Goal: Use online tool/utility: Utilize a website feature to perform a specific function

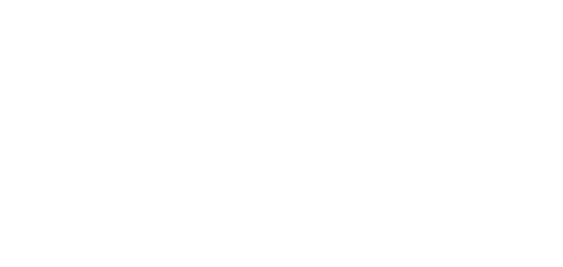
click at [228, 96] on div at bounding box center [281, 133] width 563 height 267
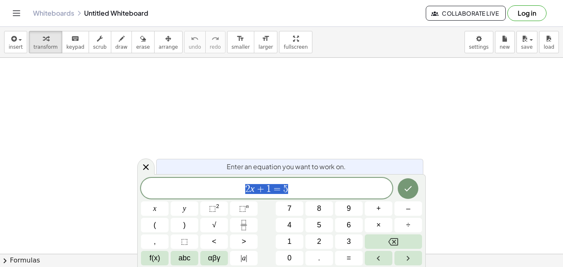
scroll to position [0, 0]
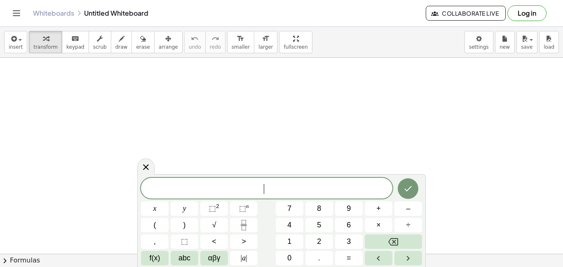
drag, startPoint x: 183, startPoint y: 129, endPoint x: 335, endPoint y: 129, distance: 152.2
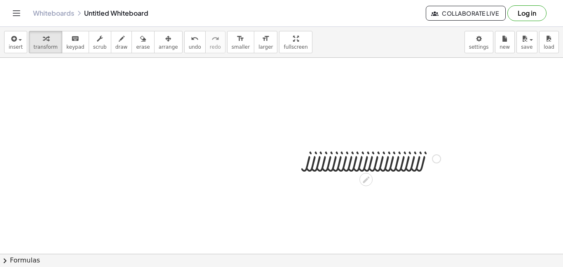
click at [345, 162] on div at bounding box center [373, 158] width 143 height 28
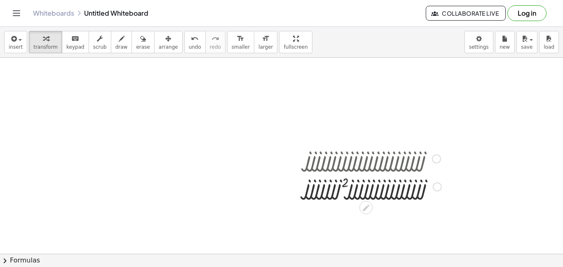
click at [354, 162] on div at bounding box center [373, 158] width 145 height 28
click at [357, 176] on div at bounding box center [373, 186] width 145 height 28
click at [364, 186] on div at bounding box center [373, 186] width 146 height 28
click at [367, 186] on div at bounding box center [373, 186] width 143 height 28
click at [360, 187] on div at bounding box center [373, 186] width 143 height 28
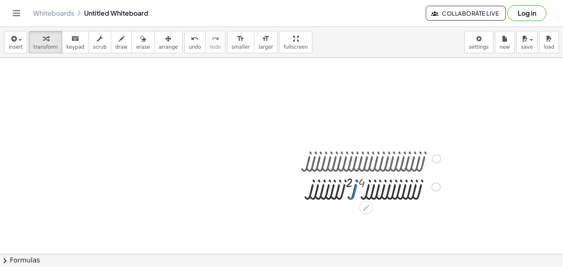
click at [360, 187] on div at bounding box center [373, 186] width 143 height 28
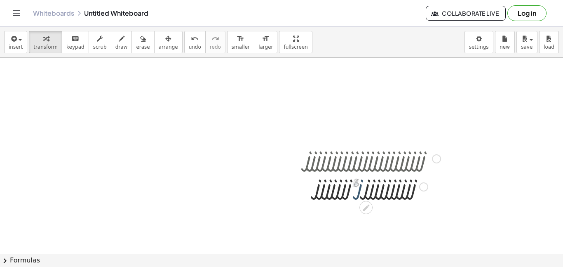
click at [360, 187] on div at bounding box center [373, 186] width 143 height 28
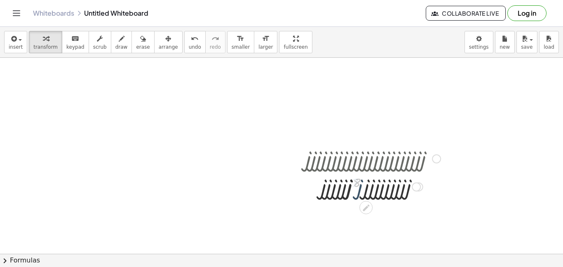
click at [360, 187] on div at bounding box center [373, 186] width 143 height 28
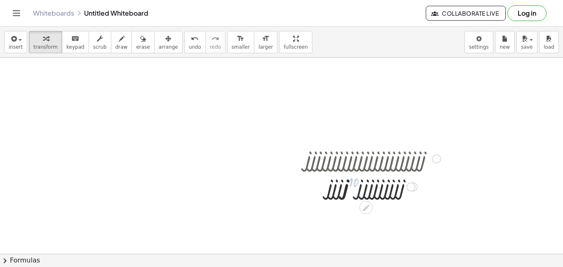
click at [360, 187] on div at bounding box center [373, 186] width 143 height 28
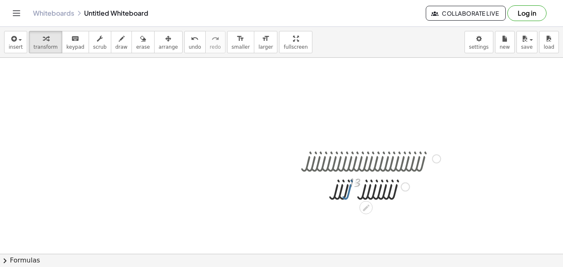
click at [360, 187] on div at bounding box center [373, 186] width 143 height 28
click at [365, 209] on icon at bounding box center [366, 207] width 7 height 7
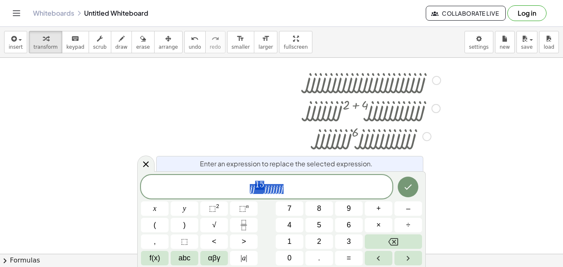
scroll to position [80, 0]
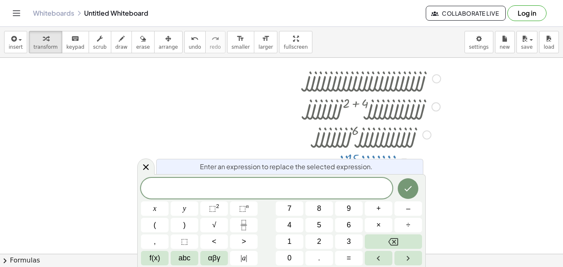
click at [472, 155] on div at bounding box center [281, 200] width 563 height 445
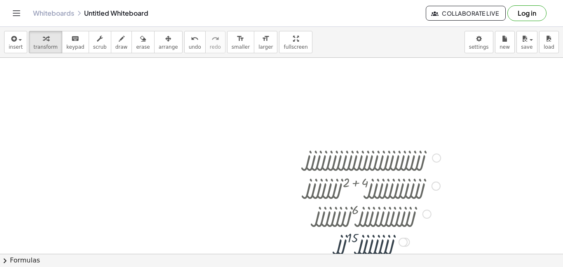
scroll to position [0, 0]
click at [353, 160] on div at bounding box center [373, 158] width 143 height 28
click at [191, 39] on icon "undo" at bounding box center [195, 39] width 8 height 10
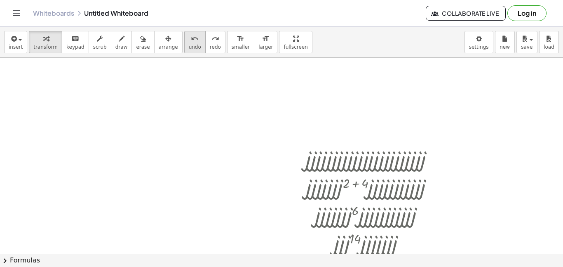
click at [191, 39] on icon "undo" at bounding box center [195, 39] width 8 height 10
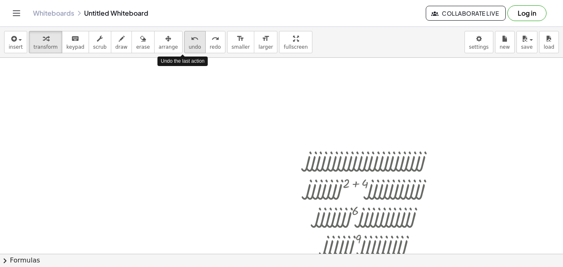
click at [191, 39] on icon "undo" at bounding box center [195, 39] width 8 height 10
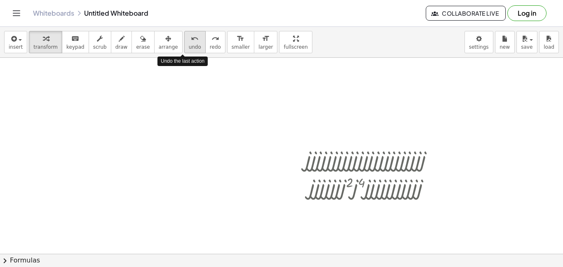
click at [191, 39] on icon "undo" at bounding box center [195, 39] width 8 height 10
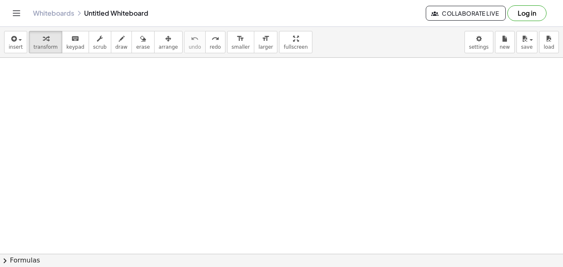
click at [267, 261] on button "chevron_right Formulas" at bounding box center [281, 260] width 563 height 13
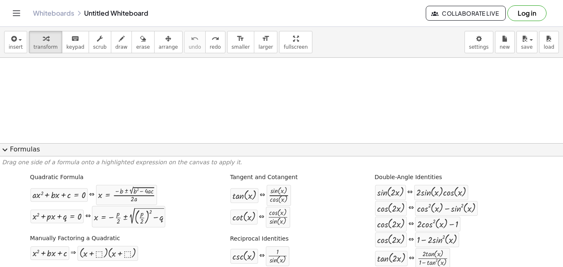
click at [268, 129] on div at bounding box center [281, 93] width 563 height 445
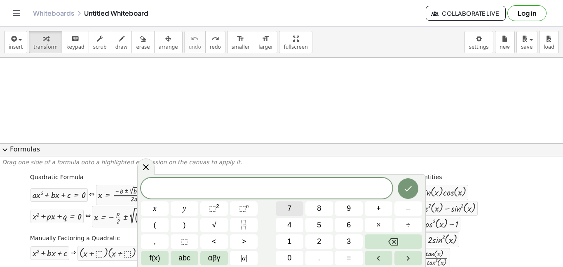
click at [281, 207] on button "7" at bounding box center [290, 208] width 28 height 14
click at [460, 199] on div "· 2 · sin ( , x ) · cos ( , x )" at bounding box center [441, 192] width 54 height 15
click at [455, 206] on div at bounding box center [446, 208] width 59 height 11
drag, startPoint x: 455, startPoint y: 206, endPoint x: 270, endPoint y: 88, distance: 219.7
click at [381, 240] on button "Backspace" at bounding box center [393, 241] width 57 height 14
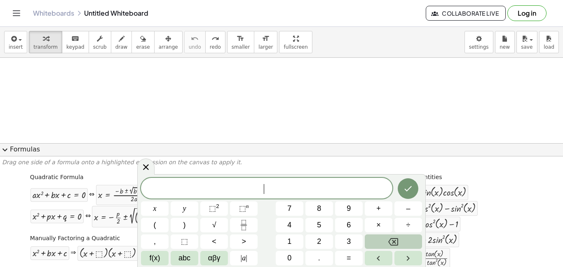
click at [381, 240] on button "Backspace" at bounding box center [393, 241] width 57 height 14
click at [374, 261] on icon "Left arrow" at bounding box center [379, 258] width 10 height 10
click at [414, 184] on button "Done" at bounding box center [408, 188] width 21 height 21
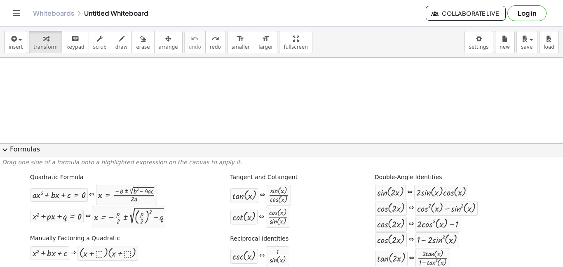
drag, startPoint x: 261, startPoint y: 194, endPoint x: 264, endPoint y: 181, distance: 13.1
click at [264, 181] on div "Tangent and Cotangent tan ( , x ) ⇔ · sin ( , x ) · cos ( , x ) cot ( , x ) ⇔ ·…" at bounding box center [270, 199] width 84 height 59
drag, startPoint x: 274, startPoint y: 189, endPoint x: 278, endPoint y: 133, distance: 56.2
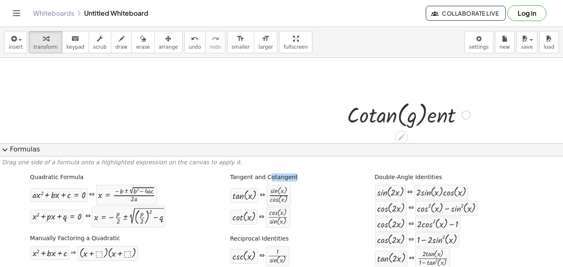
click at [468, 107] on div at bounding box center [409, 114] width 132 height 31
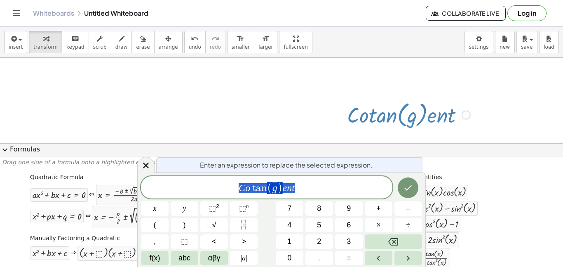
click at [407, 123] on div at bounding box center [409, 114] width 132 height 31
click at [283, 196] on div "**********" at bounding box center [267, 187] width 252 height 22
click at [279, 192] on span ")" at bounding box center [280, 188] width 5 height 12
click at [414, 183] on button "Done" at bounding box center [408, 187] width 21 height 21
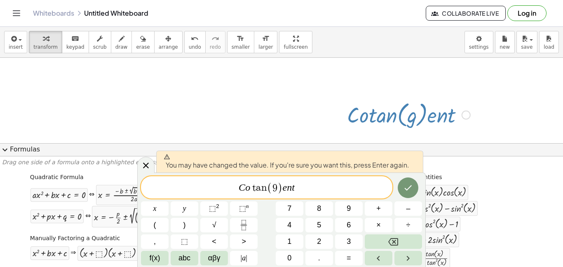
click at [335, 186] on span "C o t a n ( 9 ​ ) e n t" at bounding box center [267, 188] width 252 height 14
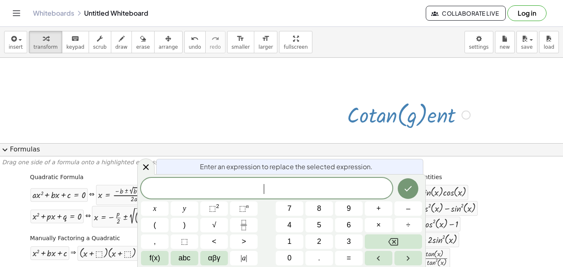
click at [408, 133] on div at bounding box center [281, 93] width 563 height 445
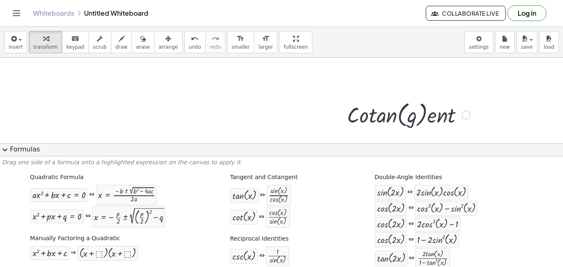
click at [407, 125] on div at bounding box center [409, 114] width 132 height 31
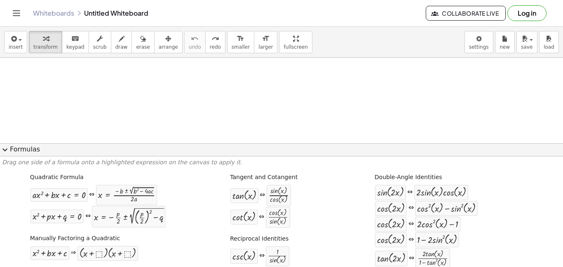
click at [97, 143] on button "expand_more Formulas" at bounding box center [281, 149] width 563 height 13
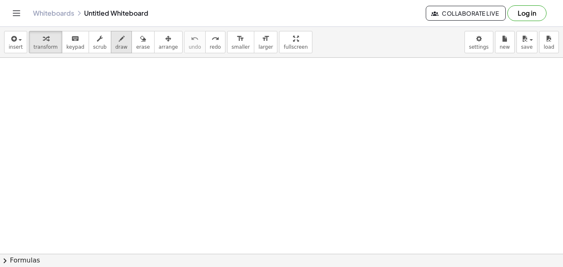
click at [119, 40] on icon "button" at bounding box center [122, 39] width 6 height 10
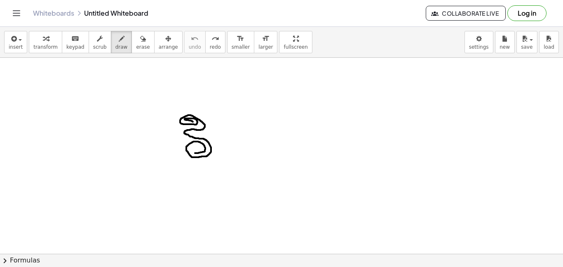
drag, startPoint x: 195, startPoint y: 153, endPoint x: 194, endPoint y: 122, distance: 30.9
click at [194, 122] on div at bounding box center [281, 93] width 563 height 445
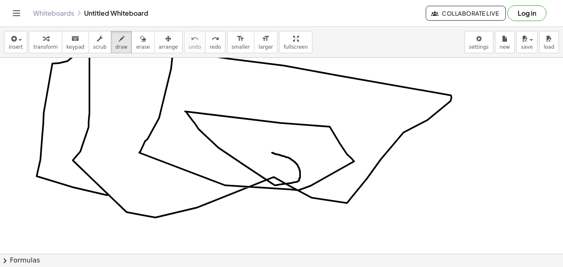
drag, startPoint x: 272, startPoint y: 153, endPoint x: 136, endPoint y: 225, distance: 154.0
click at [136, 225] on div at bounding box center [281, 93] width 563 height 445
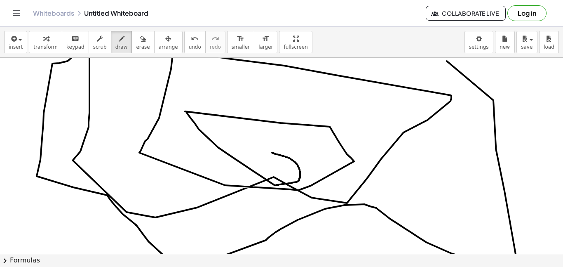
drag, startPoint x: 136, startPoint y: 225, endPoint x: 326, endPoint y: 24, distance: 276.2
click at [326, 24] on div "Graspable Math Activities Get Started Activity Bank Assigned Work Classes White…" at bounding box center [281, 133] width 563 height 267
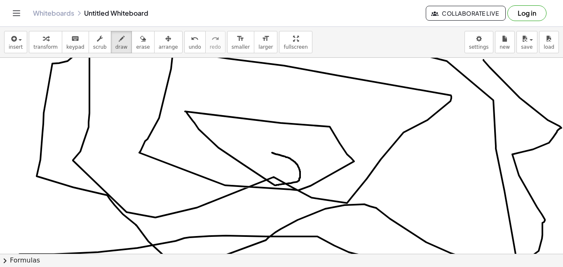
drag, startPoint x: 484, startPoint y: 60, endPoint x: 14, endPoint y: 254, distance: 508.6
click at [14, 254] on div "insert select one: Math Expression Function Text Youtube Video Graphing Geometr…" at bounding box center [281, 147] width 563 height 240
drag, startPoint x: 14, startPoint y: 254, endPoint x: 115, endPoint y: 234, distance: 103.8
click at [115, 234] on div "insert select one: Math Expression Function Text Youtube Video Graphing Geometr…" at bounding box center [281, 147] width 563 height 240
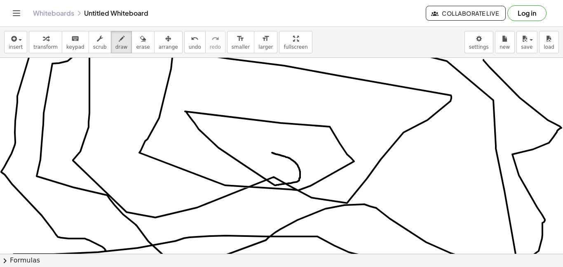
drag, startPoint x: 105, startPoint y: 250, endPoint x: 38, endPoint y: 21, distance: 238.8
click at [38, 21] on div "Graspable Math Activities Get Started Activity Bank Assigned Work Classes White…" at bounding box center [281, 133] width 563 height 267
click at [189, 44] on span "undo" at bounding box center [195, 47] width 12 height 6
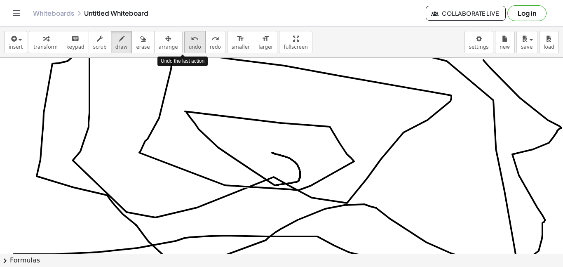
click at [189, 44] on span "undo" at bounding box center [195, 47] width 12 height 6
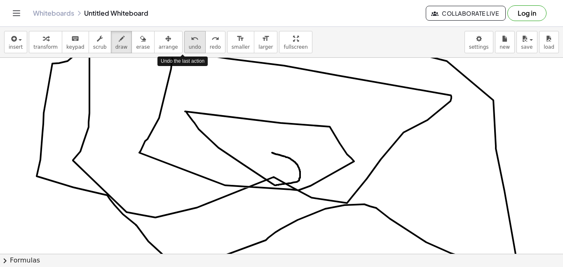
click at [189, 44] on span "undo" at bounding box center [195, 47] width 12 height 6
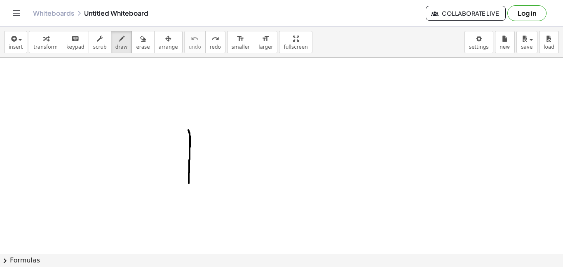
drag, startPoint x: 188, startPoint y: 130, endPoint x: 189, endPoint y: 186, distance: 55.7
click at [189, 186] on div at bounding box center [281, 93] width 563 height 445
drag, startPoint x: 189, startPoint y: 186, endPoint x: 251, endPoint y: 186, distance: 61.9
click at [251, 186] on div at bounding box center [281, 93] width 563 height 445
click at [191, 35] on icon "undo" at bounding box center [195, 39] width 8 height 10
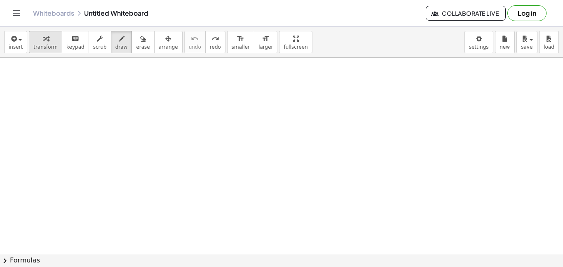
click at [50, 35] on div "button" at bounding box center [45, 38] width 24 height 10
click at [119, 43] on icon "button" at bounding box center [122, 39] width 6 height 10
drag, startPoint x: 126, startPoint y: 191, endPoint x: 223, endPoint y: 190, distance: 96.9
click at [223, 190] on div at bounding box center [281, 93] width 563 height 445
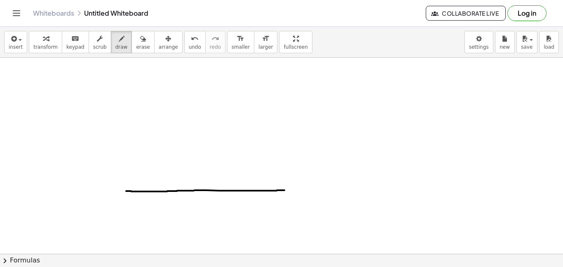
drag, startPoint x: 223, startPoint y: 190, endPoint x: 286, endPoint y: 190, distance: 63.1
click at [286, 190] on div at bounding box center [281, 93] width 563 height 445
click at [189, 49] on button "undo undo" at bounding box center [194, 42] width 21 height 22
drag, startPoint x: 138, startPoint y: 193, endPoint x: 143, endPoint y: 194, distance: 5.0
click at [143, 194] on div at bounding box center [281, 93] width 563 height 445
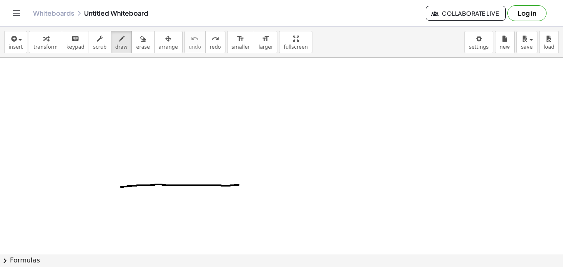
drag, startPoint x: 121, startPoint y: 187, endPoint x: 239, endPoint y: 185, distance: 118.4
click at [239, 185] on div at bounding box center [281, 93] width 563 height 445
click at [136, 48] on span "erase" at bounding box center [143, 47] width 14 height 6
drag, startPoint x: 164, startPoint y: 179, endPoint x: 127, endPoint y: 185, distance: 37.7
click at [127, 185] on div at bounding box center [281, 93] width 563 height 445
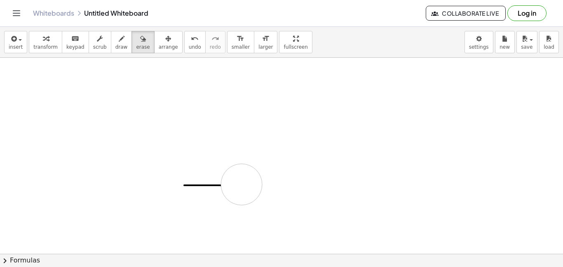
drag, startPoint x: 247, startPoint y: 166, endPoint x: 242, endPoint y: 184, distance: 19.2
click at [242, 184] on div at bounding box center [281, 93] width 563 height 445
click at [119, 46] on button "draw" at bounding box center [121, 42] width 21 height 22
drag, startPoint x: 221, startPoint y: 185, endPoint x: 245, endPoint y: 186, distance: 24.3
click at [245, 186] on div at bounding box center [281, 93] width 563 height 445
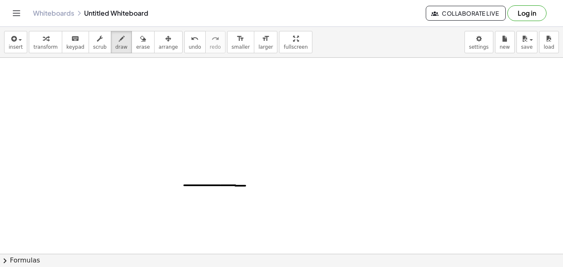
click at [240, 186] on div at bounding box center [281, 93] width 563 height 445
click at [139, 49] on span "erase" at bounding box center [143, 47] width 14 height 6
drag, startPoint x: 275, startPoint y: 158, endPoint x: 255, endPoint y: 183, distance: 31.9
click at [255, 183] on div at bounding box center [281, 93] width 563 height 445
click at [120, 42] on button "draw" at bounding box center [121, 42] width 21 height 22
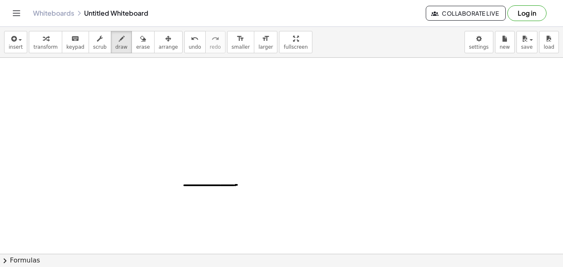
click at [238, 185] on div at bounding box center [281, 93] width 563 height 445
drag, startPoint x: 235, startPoint y: 186, endPoint x: 242, endPoint y: 186, distance: 7.0
click at [242, 186] on div at bounding box center [281, 93] width 563 height 445
click at [140, 43] on button "erase" at bounding box center [143, 42] width 23 height 22
drag, startPoint x: 314, startPoint y: 224, endPoint x: 255, endPoint y: 188, distance: 68.7
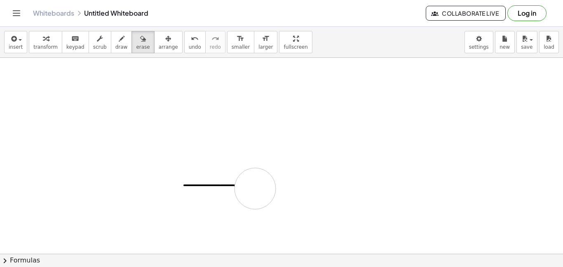
click at [255, 188] on div at bounding box center [281, 93] width 563 height 445
click at [119, 35] on icon "button" at bounding box center [122, 39] width 6 height 10
drag, startPoint x: 235, startPoint y: 184, endPoint x: 242, endPoint y: 179, distance: 8.6
click at [242, 179] on div at bounding box center [281, 93] width 563 height 445
drag, startPoint x: 303, startPoint y: 151, endPoint x: 278, endPoint y: 178, distance: 36.5
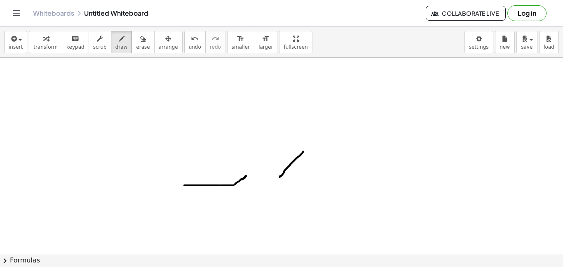
click at [278, 178] on div at bounding box center [281, 93] width 563 height 445
drag, startPoint x: 248, startPoint y: 170, endPoint x: 233, endPoint y: 186, distance: 21.6
click at [233, 186] on div at bounding box center [281, 93] width 563 height 445
click at [133, 50] on button "erase" at bounding box center [143, 42] width 23 height 22
drag, startPoint x: 245, startPoint y: 158, endPoint x: 256, endPoint y: 183, distance: 27.9
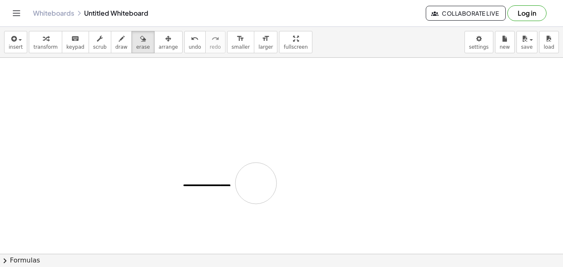
click at [256, 183] on div at bounding box center [281, 93] width 563 height 445
click at [120, 41] on button "draw" at bounding box center [121, 42] width 21 height 22
drag, startPoint x: 230, startPoint y: 185, endPoint x: 245, endPoint y: 170, distance: 20.4
click at [245, 170] on div at bounding box center [281, 93] width 563 height 445
drag, startPoint x: 245, startPoint y: 170, endPoint x: 244, endPoint y: 163, distance: 7.4
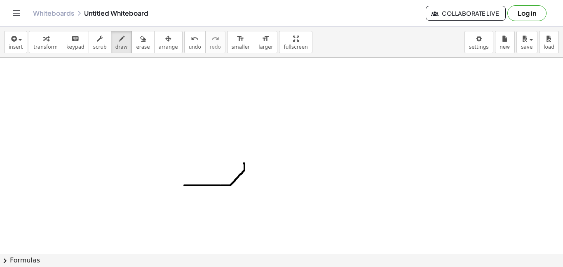
click at [244, 163] on div at bounding box center [281, 93] width 563 height 445
click at [139, 47] on span "erase" at bounding box center [143, 47] width 14 height 6
drag, startPoint x: 263, startPoint y: 131, endPoint x: 247, endPoint y: 144, distance: 21.1
click at [247, 144] on div at bounding box center [281, 93] width 563 height 445
click at [115, 45] on span "draw" at bounding box center [121, 47] width 12 height 6
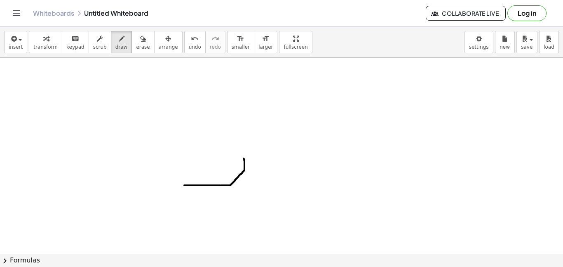
drag, startPoint x: 245, startPoint y: 166, endPoint x: 244, endPoint y: 158, distance: 7.9
click at [244, 158] on div at bounding box center [281, 93] width 563 height 445
drag, startPoint x: 245, startPoint y: 160, endPoint x: 244, endPoint y: 127, distance: 32.2
click at [244, 127] on div at bounding box center [281, 93] width 563 height 445
click at [244, 126] on div at bounding box center [281, 93] width 563 height 445
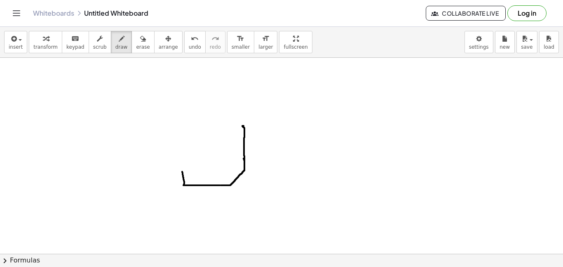
drag, startPoint x: 183, startPoint y: 185, endPoint x: 183, endPoint y: 143, distance: 42.1
click at [183, 143] on div at bounding box center [281, 93] width 563 height 445
drag, startPoint x: 183, startPoint y: 127, endPoint x: 183, endPoint y: 147, distance: 20.2
click at [183, 147] on div at bounding box center [281, 93] width 563 height 445
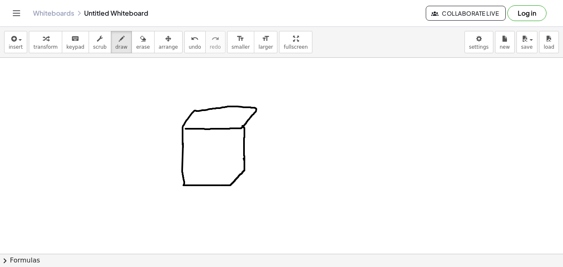
click at [183, 129] on div at bounding box center [281, 93] width 563 height 445
drag, startPoint x: 231, startPoint y: 183, endPoint x: 261, endPoint y: 104, distance: 84.6
click at [261, 104] on div at bounding box center [281, 93] width 563 height 445
click at [191, 35] on icon "undo" at bounding box center [195, 39] width 8 height 10
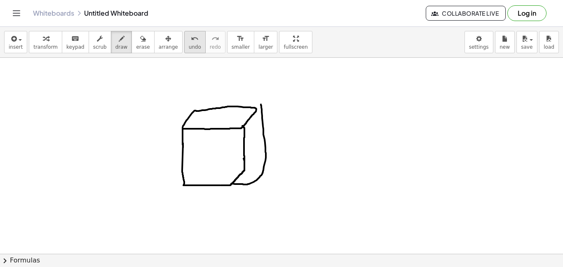
click at [191, 35] on icon "undo" at bounding box center [195, 39] width 8 height 10
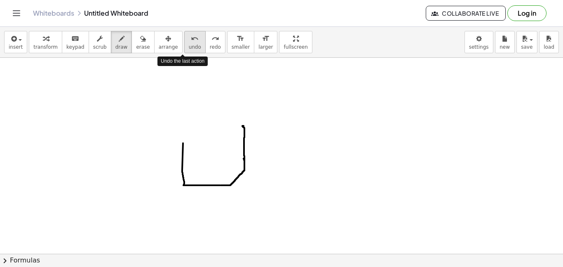
click at [191, 35] on icon "undo" at bounding box center [195, 39] width 8 height 10
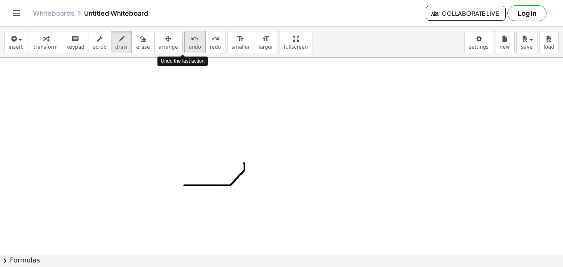
click at [191, 35] on icon "undo" at bounding box center [195, 39] width 8 height 10
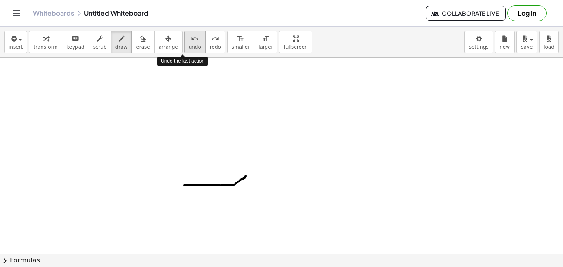
click at [191, 35] on icon "undo" at bounding box center [195, 39] width 8 height 10
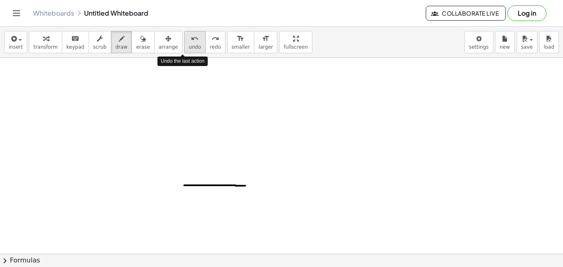
click at [191, 35] on icon "undo" at bounding box center [195, 39] width 8 height 10
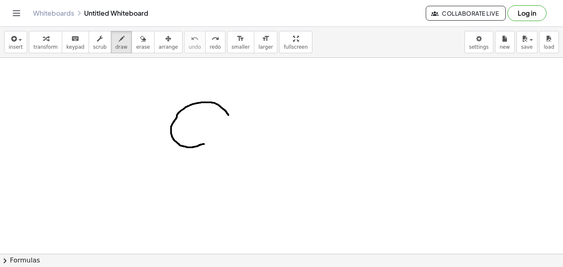
drag, startPoint x: 228, startPoint y: 115, endPoint x: 204, endPoint y: 144, distance: 37.7
click at [204, 144] on div at bounding box center [281, 93] width 563 height 445
drag, startPoint x: 204, startPoint y: 144, endPoint x: 177, endPoint y: 168, distance: 35.9
click at [177, 168] on div at bounding box center [281, 93] width 563 height 445
drag, startPoint x: 177, startPoint y: 168, endPoint x: 231, endPoint y: 157, distance: 54.7
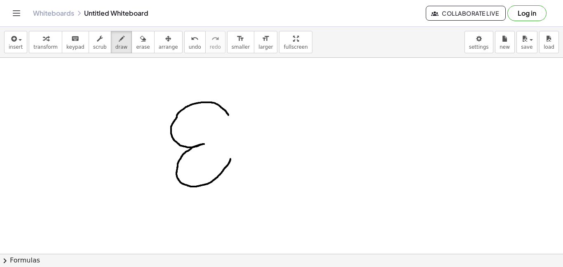
click at [231, 157] on div at bounding box center [281, 93] width 563 height 445
click at [139, 46] on span "erase" at bounding box center [143, 47] width 14 height 6
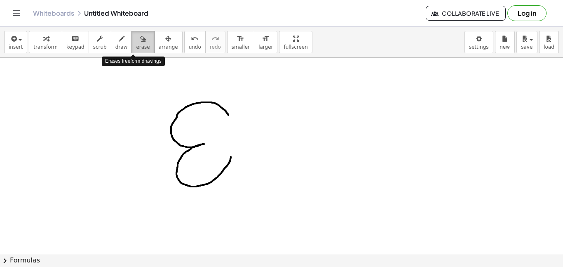
click at [139, 47] on span "erase" at bounding box center [143, 47] width 14 height 6
click at [138, 47] on span "erase" at bounding box center [143, 47] width 14 height 6
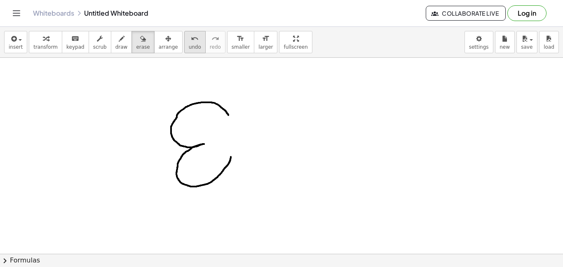
click at [191, 41] on icon "undo" at bounding box center [195, 39] width 8 height 10
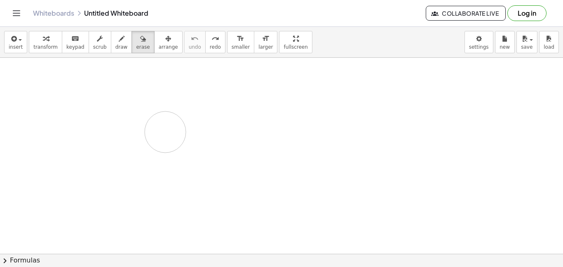
drag, startPoint x: 172, startPoint y: 129, endPoint x: 165, endPoint y: 132, distance: 7.0
click at [165, 132] on div at bounding box center [281, 93] width 563 height 445
click at [119, 43] on icon "button" at bounding box center [122, 39] width 6 height 10
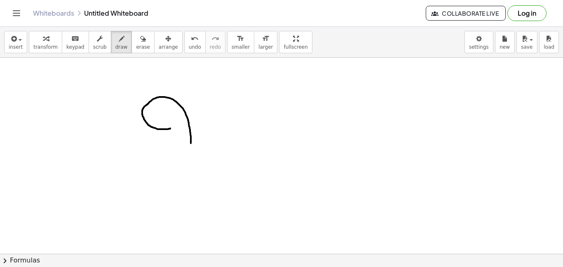
drag, startPoint x: 170, startPoint y: 128, endPoint x: 191, endPoint y: 144, distance: 25.9
click at [191, 144] on div at bounding box center [281, 93] width 563 height 445
drag, startPoint x: 191, startPoint y: 144, endPoint x: 171, endPoint y: 178, distance: 39.5
click at [171, 178] on div at bounding box center [281, 93] width 563 height 445
drag, startPoint x: 171, startPoint y: 178, endPoint x: 214, endPoint y: 150, distance: 51.5
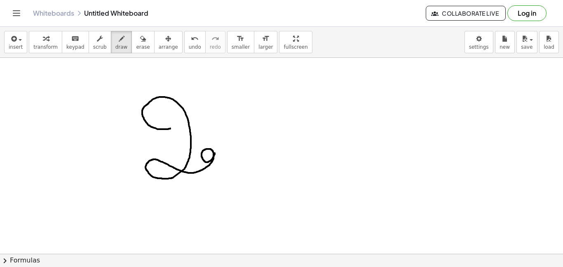
click at [214, 150] on div at bounding box center [281, 93] width 563 height 445
drag, startPoint x: 214, startPoint y: 150, endPoint x: 232, endPoint y: 144, distance: 19.0
click at [232, 144] on div at bounding box center [281, 93] width 563 height 445
drag, startPoint x: 232, startPoint y: 144, endPoint x: 278, endPoint y: 121, distance: 51.3
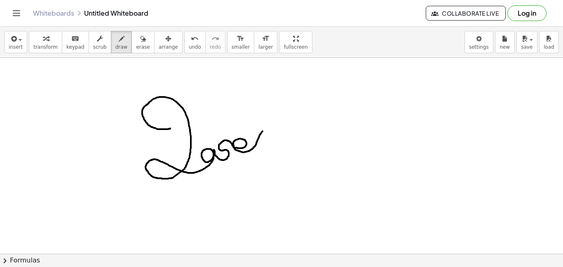
click at [278, 121] on div at bounding box center [281, 93] width 563 height 445
click at [285, 117] on div at bounding box center [281, 93] width 563 height 445
drag, startPoint x: 307, startPoint y: 139, endPoint x: 274, endPoint y: 174, distance: 48.4
click at [274, 174] on div at bounding box center [281, 93] width 563 height 445
drag, startPoint x: 274, startPoint y: 174, endPoint x: 315, endPoint y: 170, distance: 41.4
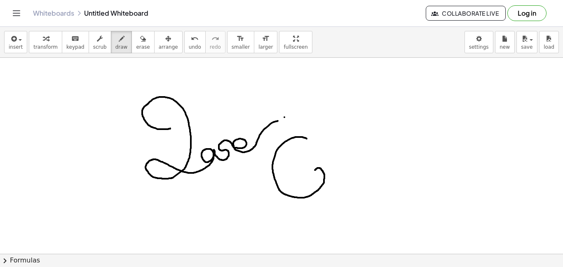
click at [315, 170] on div at bounding box center [281, 93] width 563 height 445
drag, startPoint x: 314, startPoint y: 171, endPoint x: 361, endPoint y: 124, distance: 66.5
click at [361, 124] on div at bounding box center [281, 93] width 563 height 445
drag, startPoint x: 313, startPoint y: 170, endPoint x: 315, endPoint y: 176, distance: 6.3
click at [315, 176] on div at bounding box center [281, 93] width 563 height 445
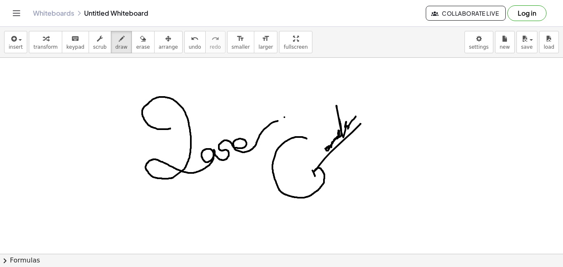
drag, startPoint x: 325, startPoint y: 148, endPoint x: 356, endPoint y: 116, distance: 44.3
click at [356, 116] on div at bounding box center [281, 93] width 563 height 445
click at [362, 112] on div at bounding box center [281, 93] width 563 height 445
click at [189, 40] on div "undo" at bounding box center [195, 38] width 12 height 10
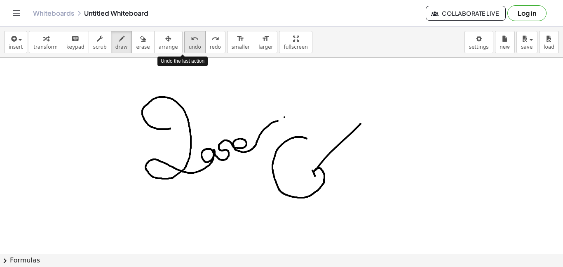
click at [189, 40] on div "undo" at bounding box center [195, 38] width 12 height 10
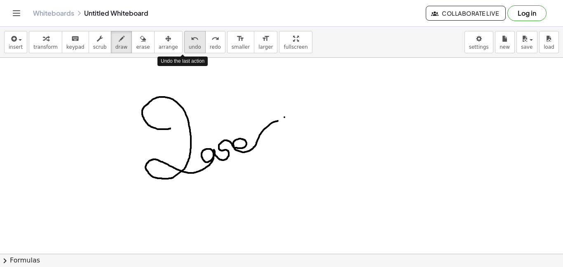
click at [189, 40] on div "undo" at bounding box center [195, 38] width 12 height 10
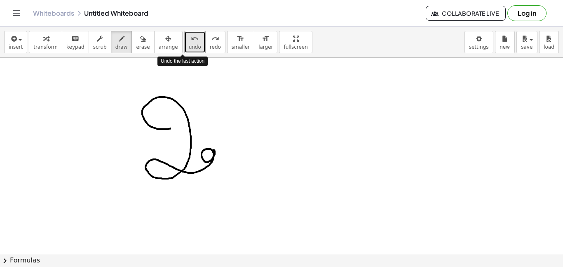
click at [189, 40] on div "undo" at bounding box center [195, 38] width 12 height 10
